Goal: Find specific page/section: Find specific page/section

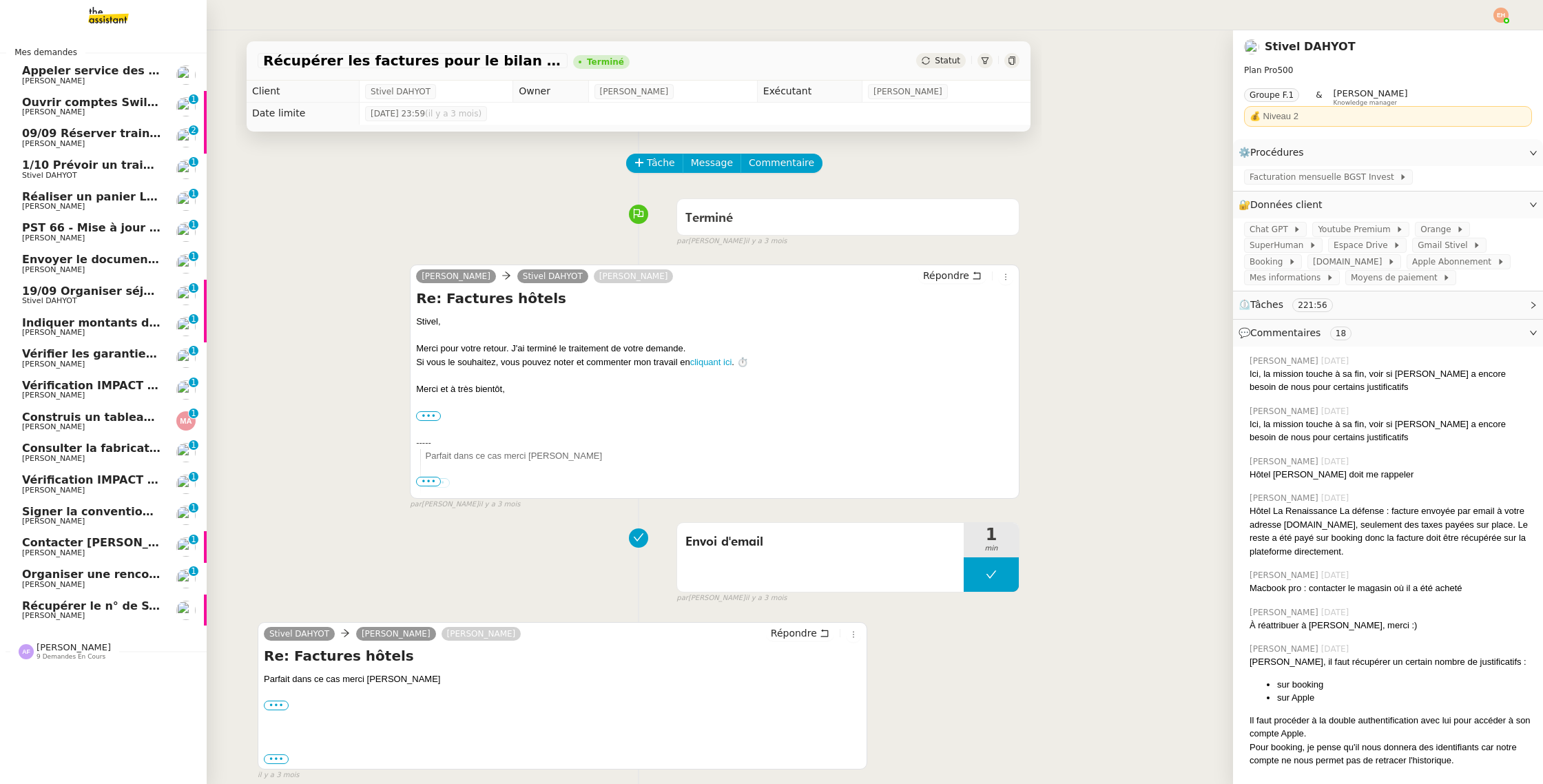
click at [49, 654] on span "9 demandes en cours" at bounding box center [70, 657] width 69 height 8
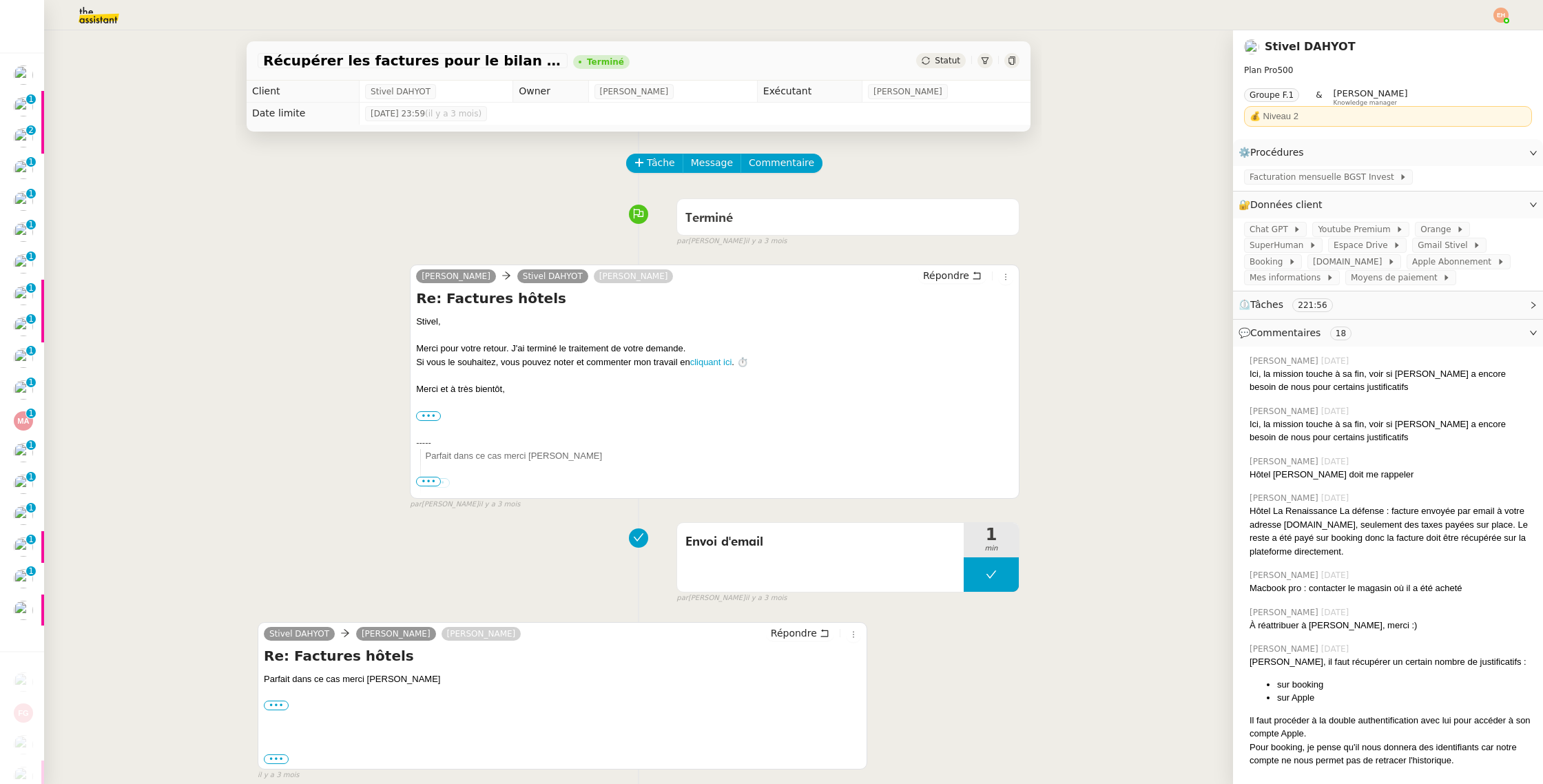
click at [1501, 10] on img at bounding box center [1501, 15] width 15 height 15
click at [1467, 42] on li "Suivi" at bounding box center [1464, 39] width 89 height 19
